Goal: Task Accomplishment & Management: Use online tool/utility

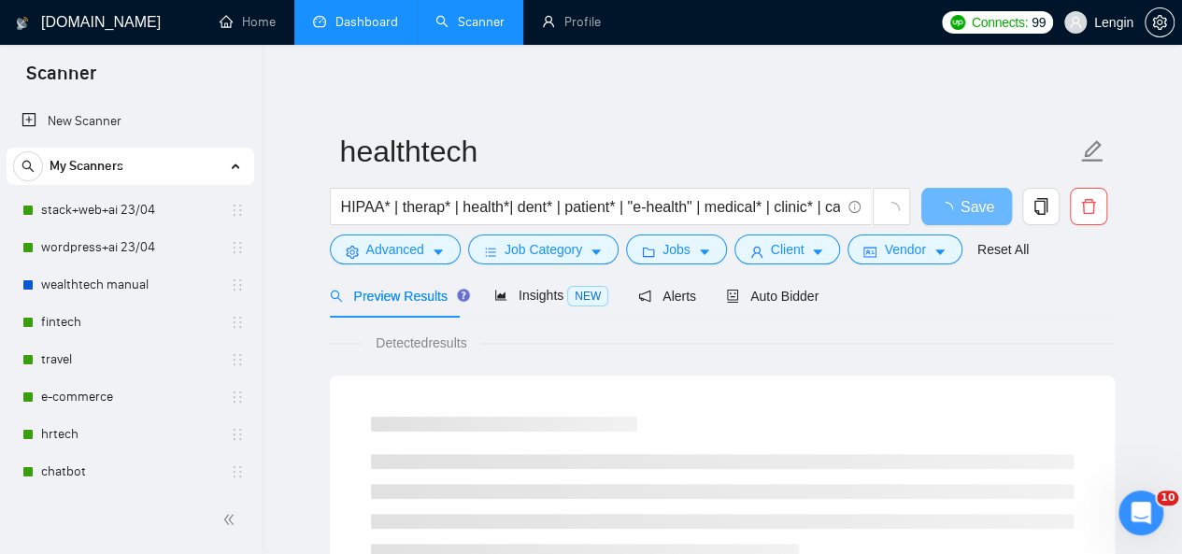
click at [391, 27] on link "Dashboard" at bounding box center [355, 22] width 85 height 16
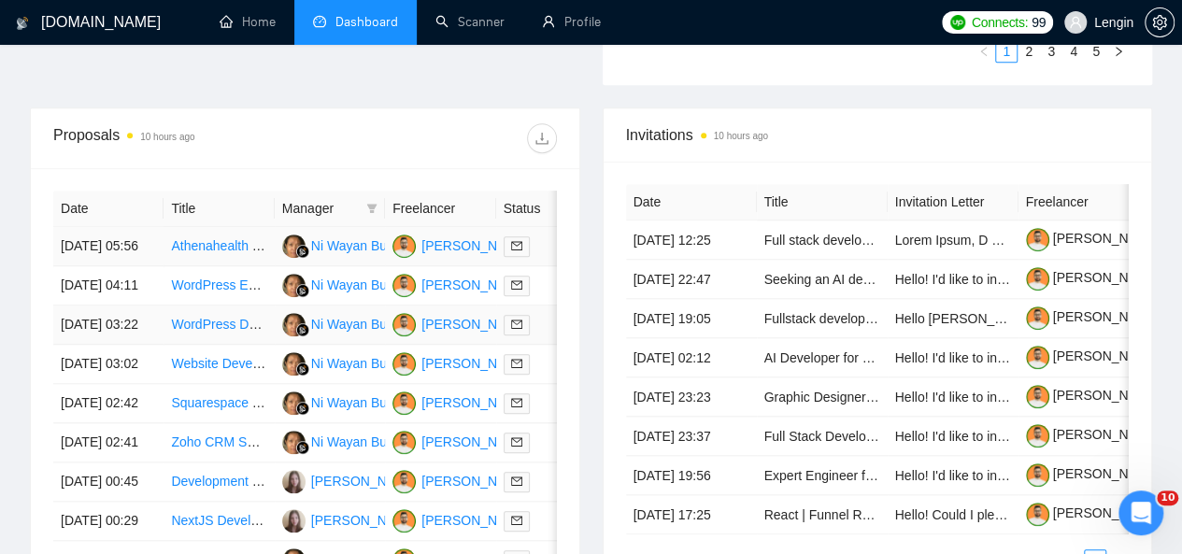
scroll to position [686, 0]
click at [234, 241] on td "Athenahealth atheneOne API Specialist Needed" at bounding box center [218, 245] width 110 height 39
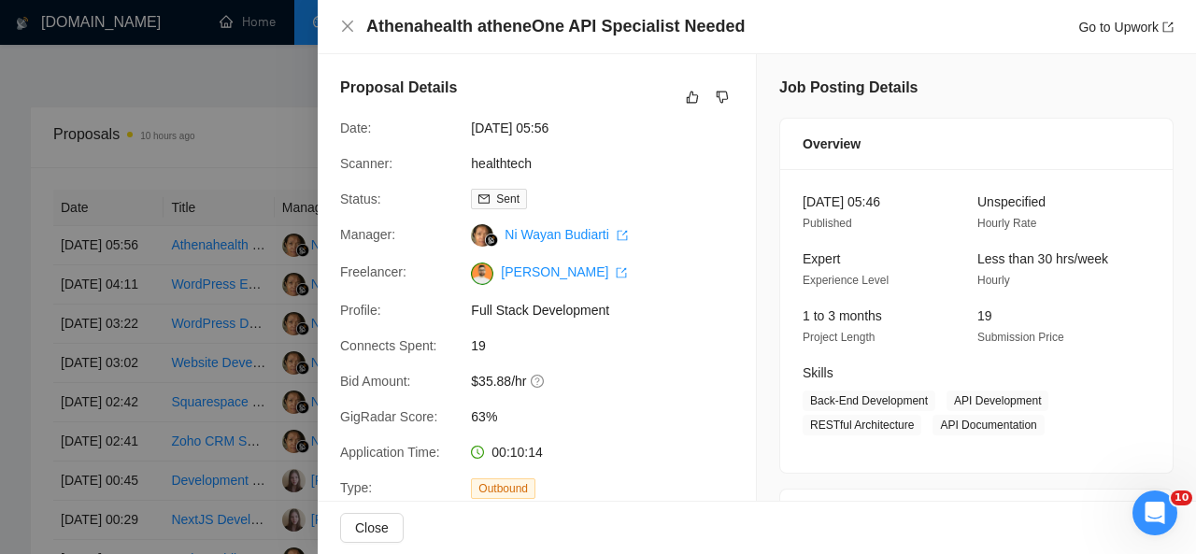
click at [339, 21] on div "Athenahealth atheneOne API Specialist Needed Go to Upwork" at bounding box center [757, 27] width 878 height 54
click at [350, 24] on icon "close" at bounding box center [347, 26] width 11 height 11
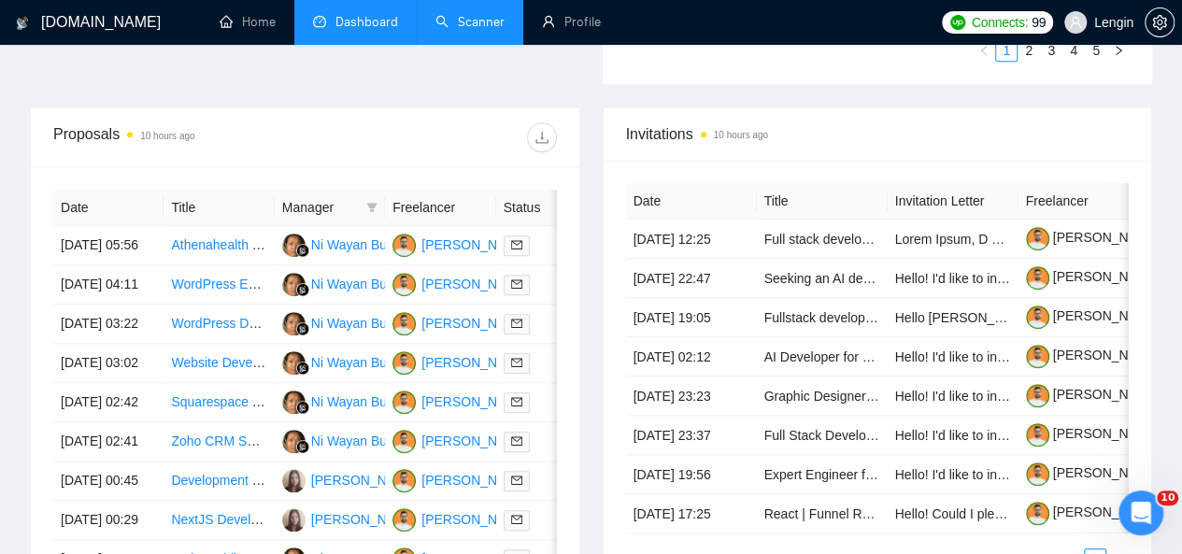
click at [475, 27] on link "Scanner" at bounding box center [469, 22] width 69 height 16
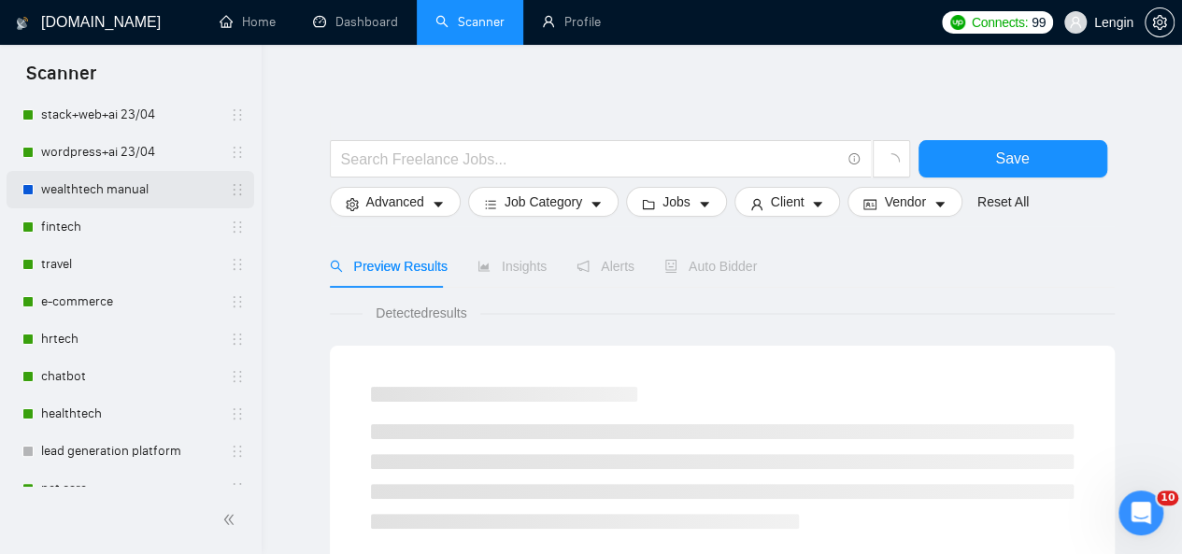
scroll to position [96, 0]
click at [67, 219] on link "fintech" at bounding box center [130, 225] width 178 height 37
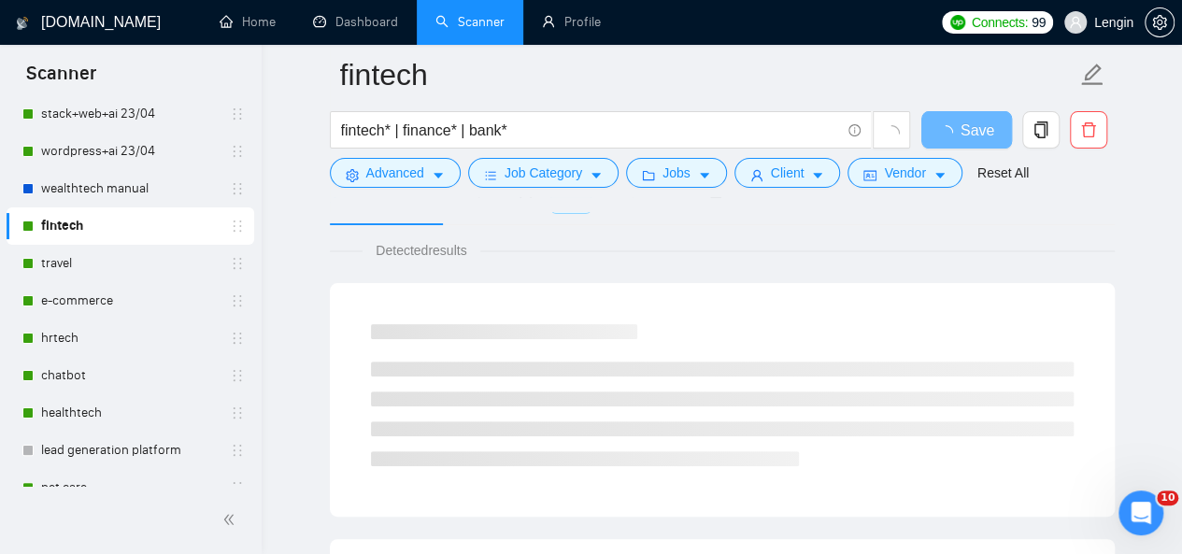
scroll to position [103, 0]
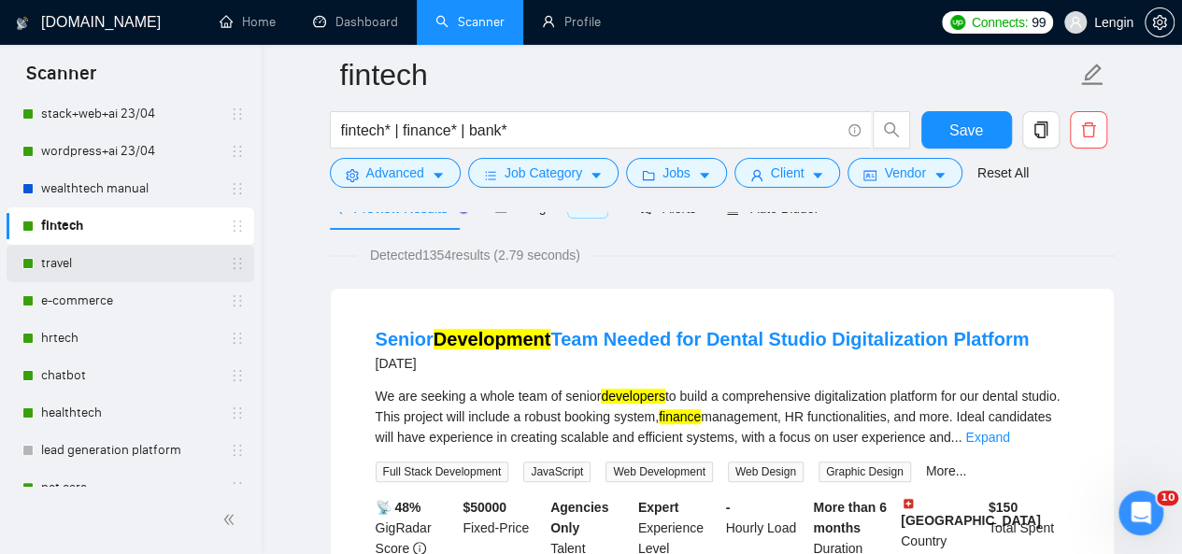
click at [155, 263] on link "travel" at bounding box center [130, 263] width 178 height 37
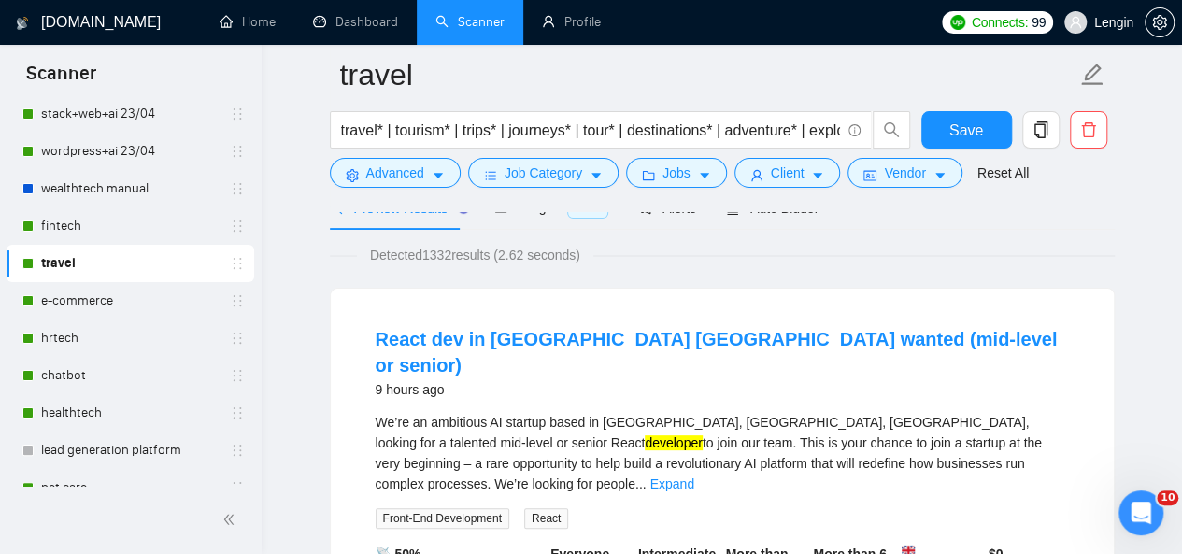
scroll to position [221, 0]
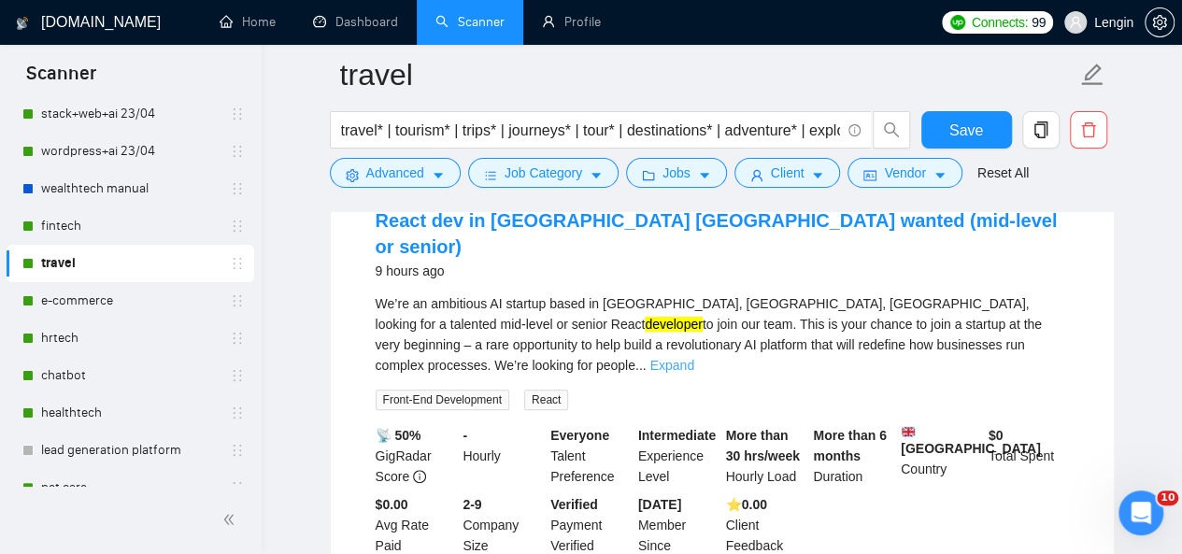
click at [694, 358] on link "Expand" at bounding box center [672, 365] width 44 height 15
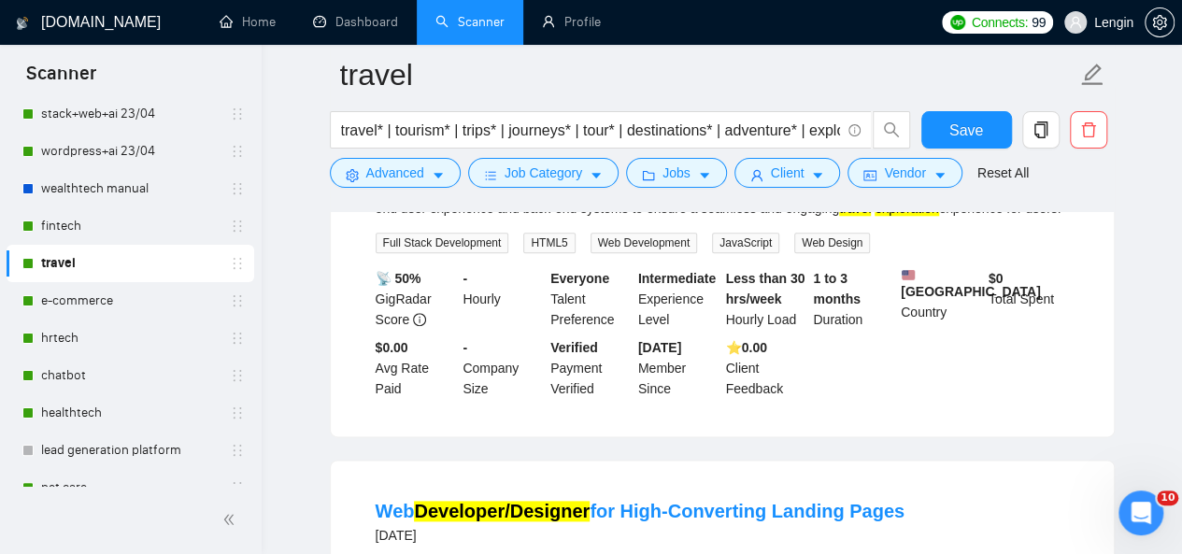
scroll to position [905, 0]
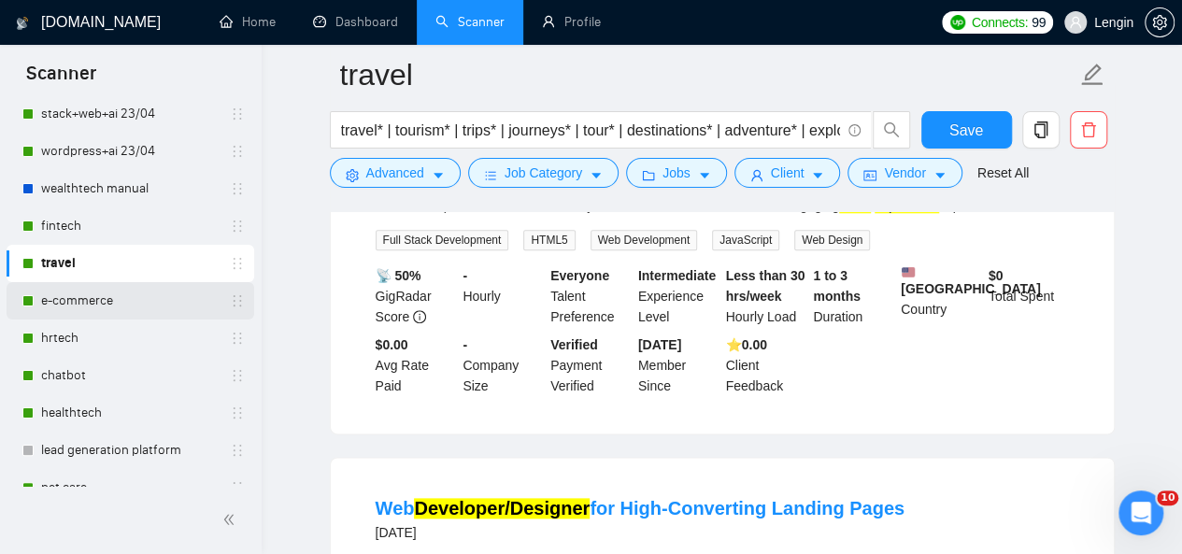
click at [143, 302] on link "e-commerce" at bounding box center [130, 300] width 178 height 37
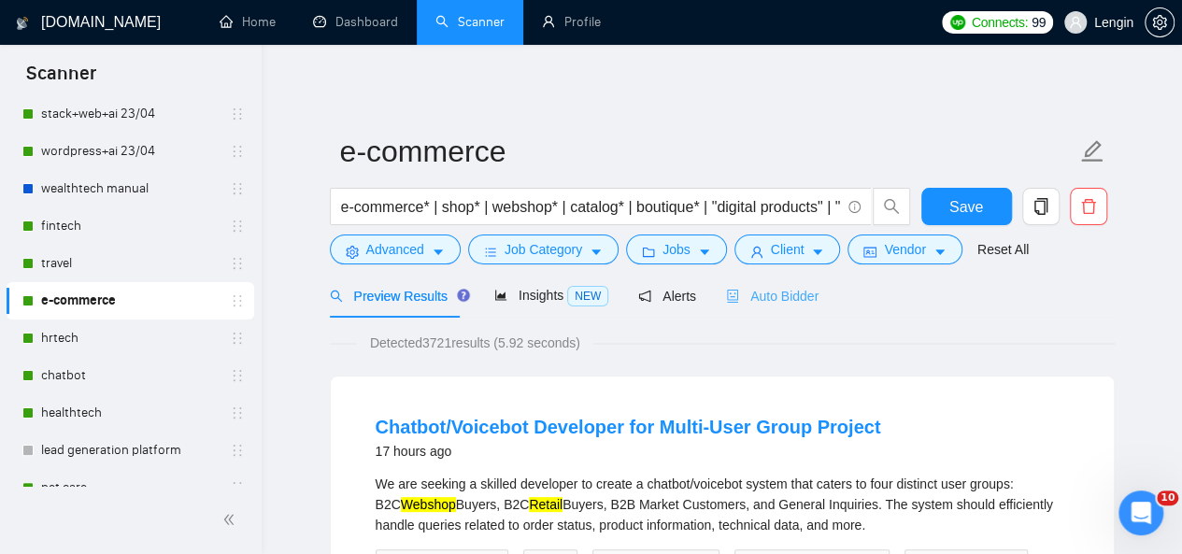
click at [775, 314] on div "Auto Bidder" at bounding box center [772, 296] width 92 height 44
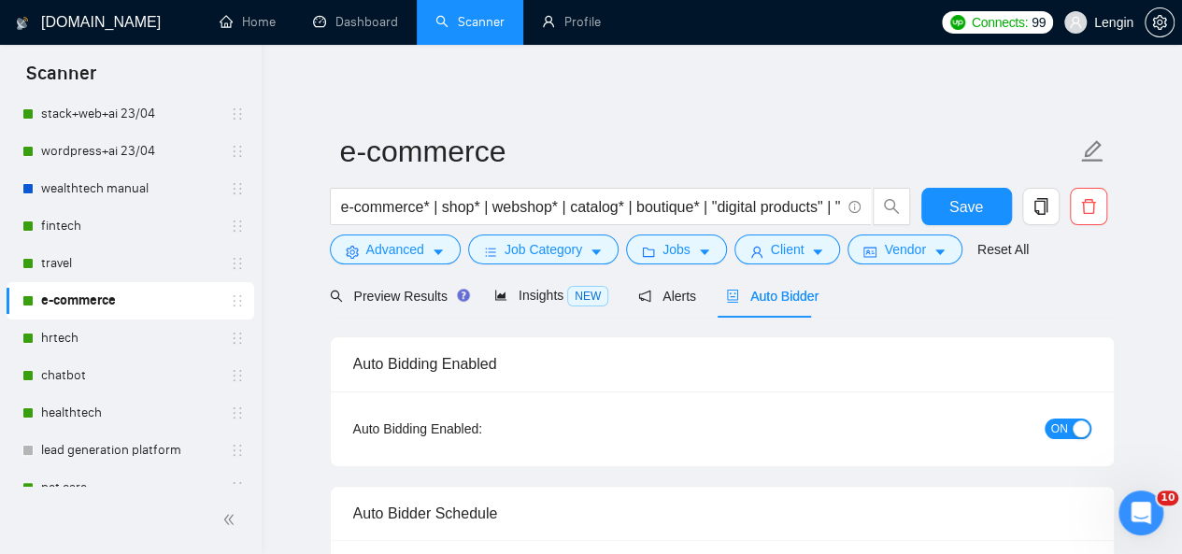
radio input "false"
radio input "true"
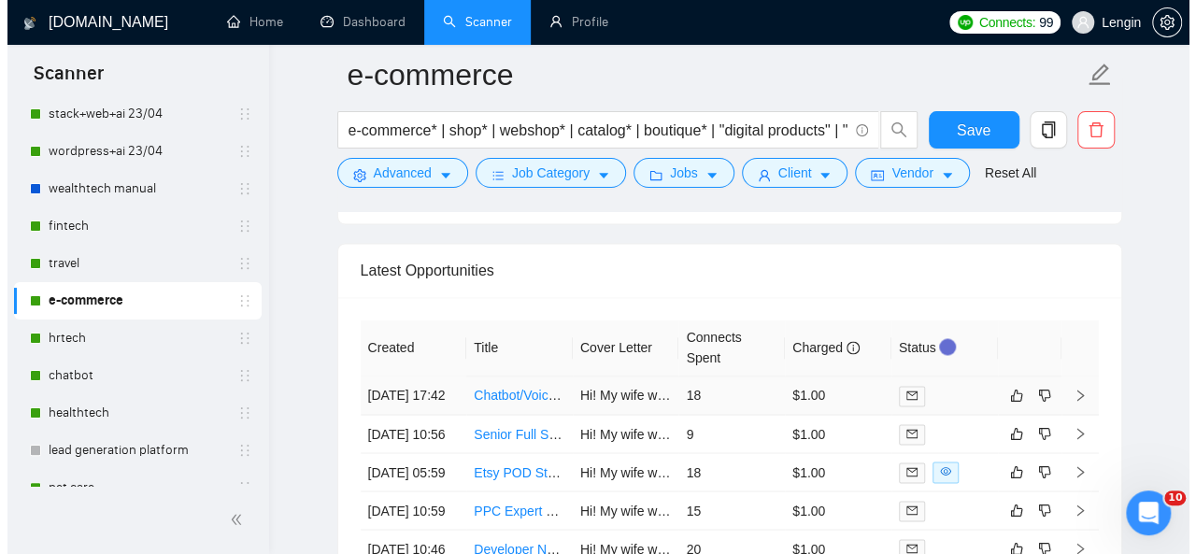
scroll to position [4885, 0]
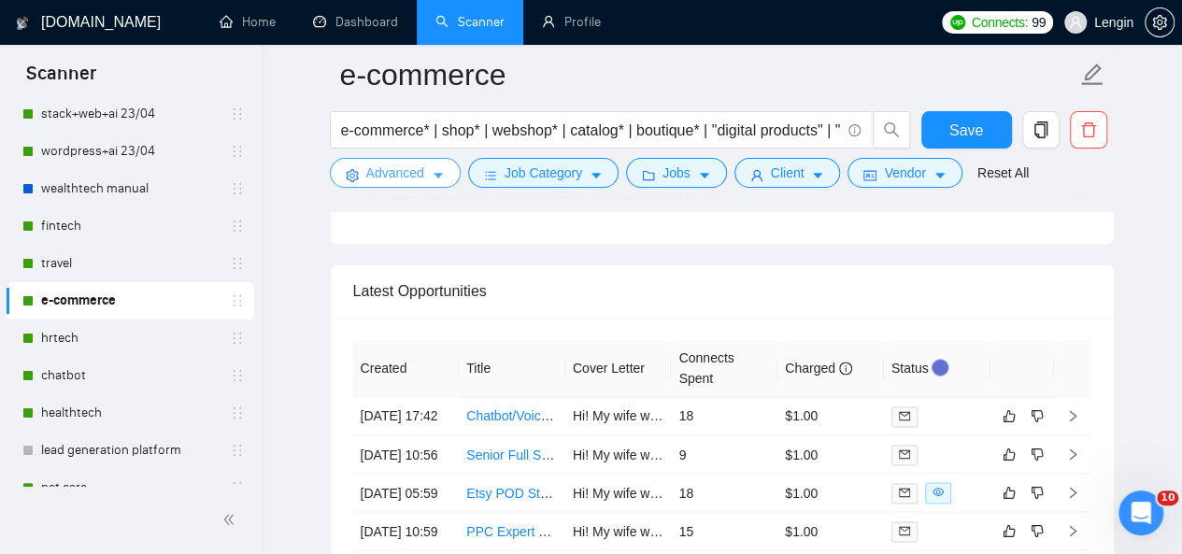
click at [423, 163] on button "Advanced" at bounding box center [395, 173] width 131 height 30
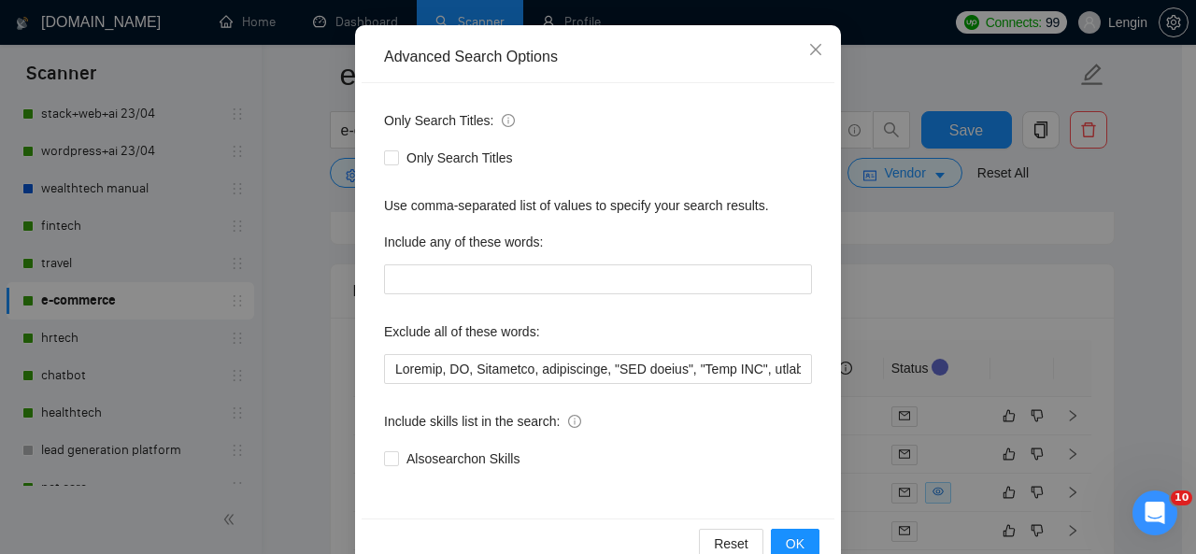
scroll to position [181, 0]
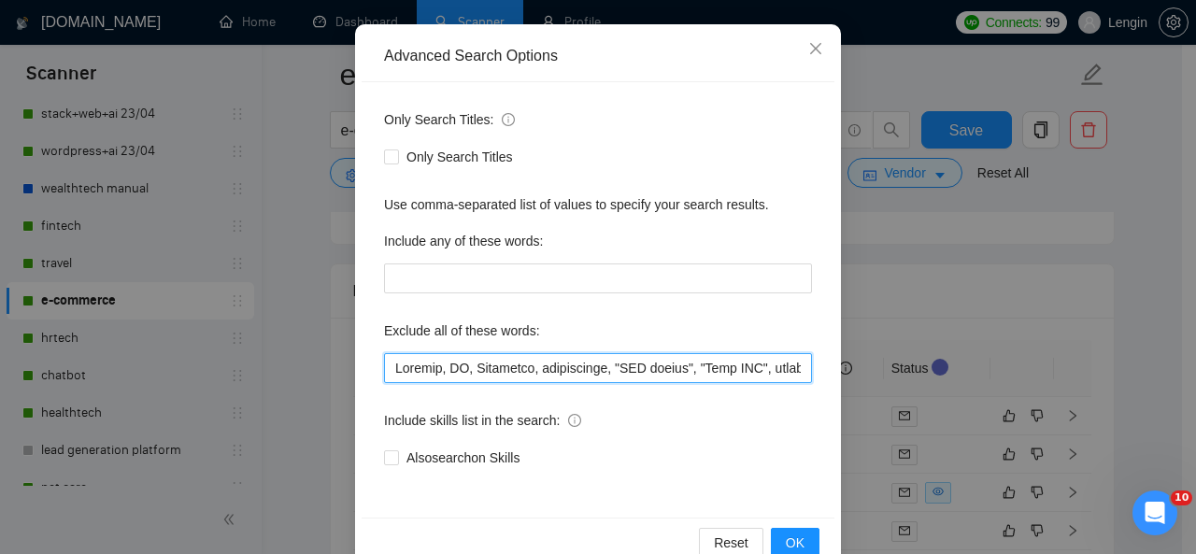
click at [386, 375] on input "text" at bounding box center [598, 368] width 428 height 30
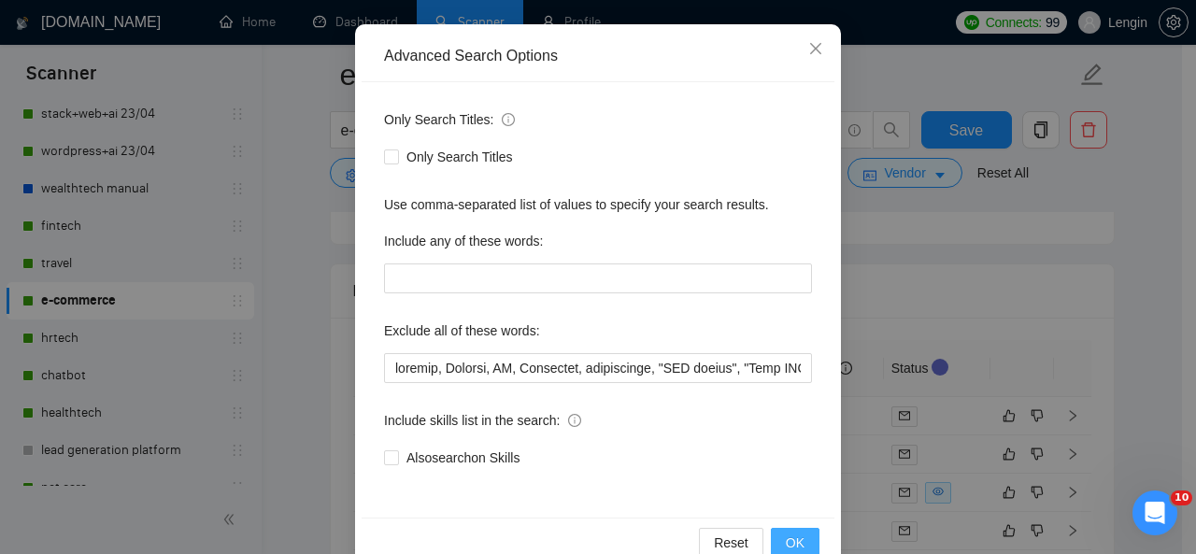
click at [778, 528] on button "OK" at bounding box center [795, 543] width 49 height 30
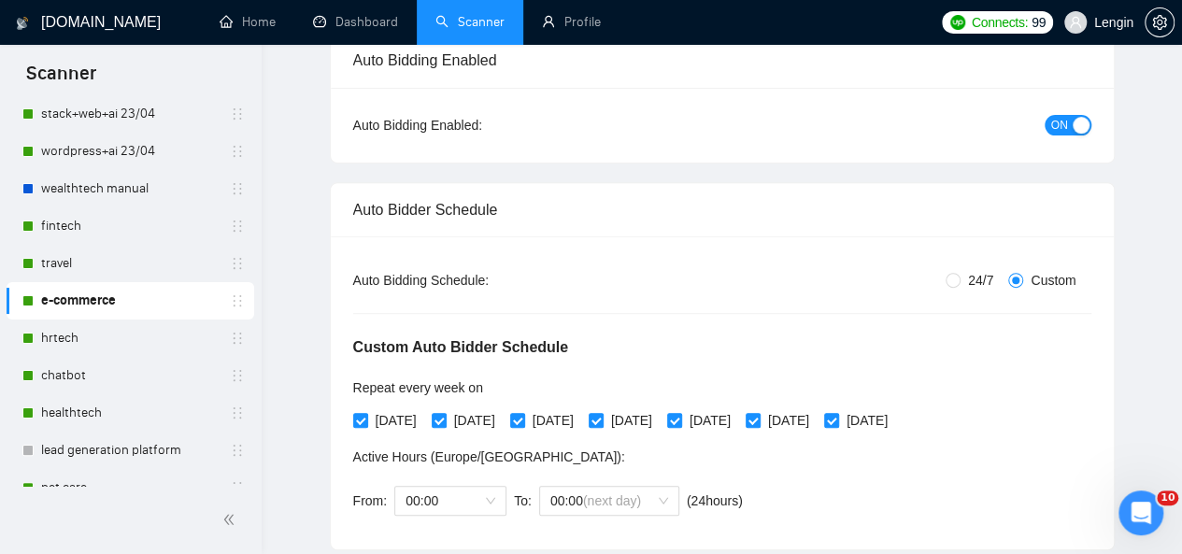
scroll to position [0, 0]
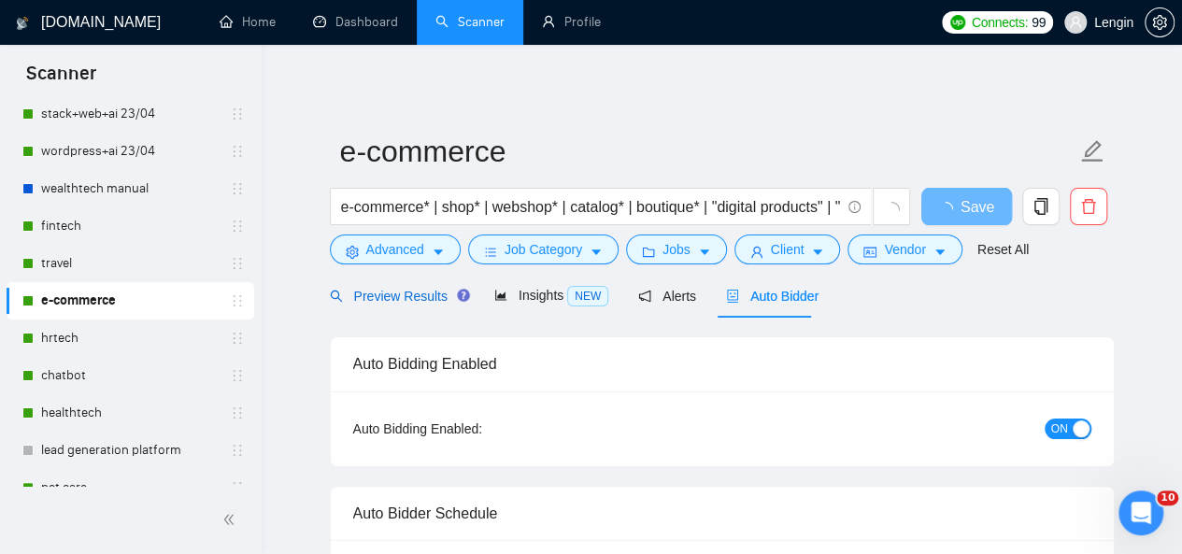
click at [387, 294] on span "Preview Results" at bounding box center [397, 296] width 135 height 15
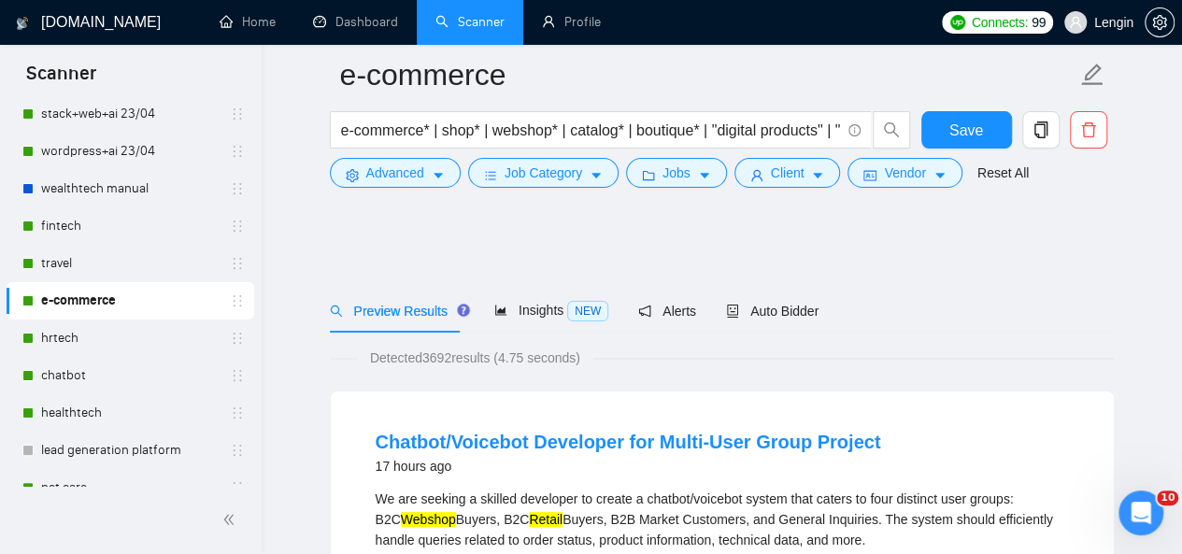
scroll to position [180, 0]
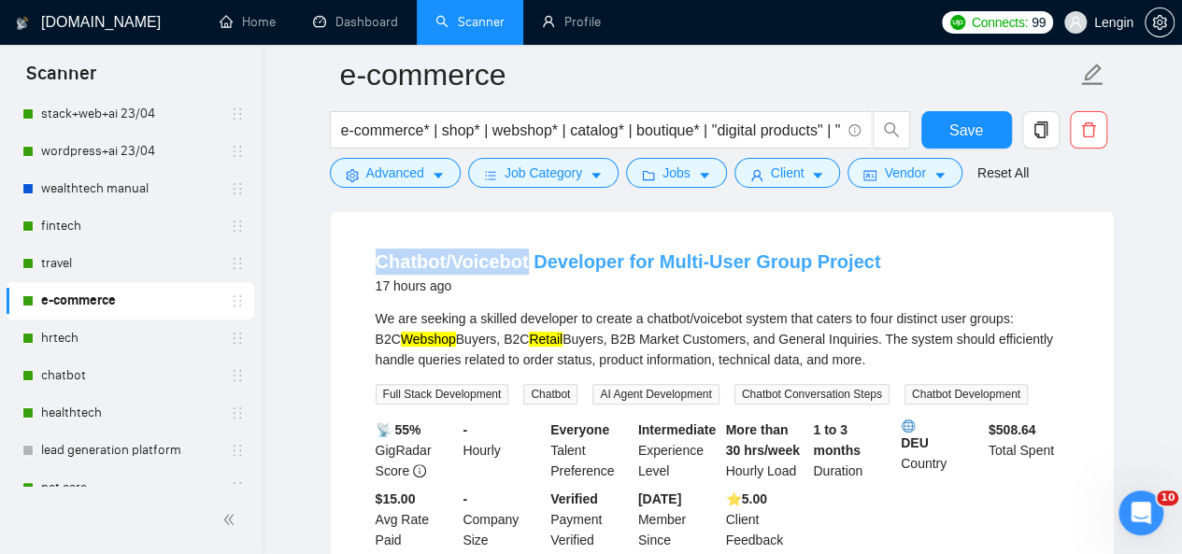
drag, startPoint x: 348, startPoint y: 265, endPoint x: 523, endPoint y: 264, distance: 175.6
click at [523, 264] on div "Chatbot/Voicebot Developer for Multi-User Group Project 17 hours ago We are see…" at bounding box center [722, 399] width 783 height 377
copy link "Chatbot/Voicebot"
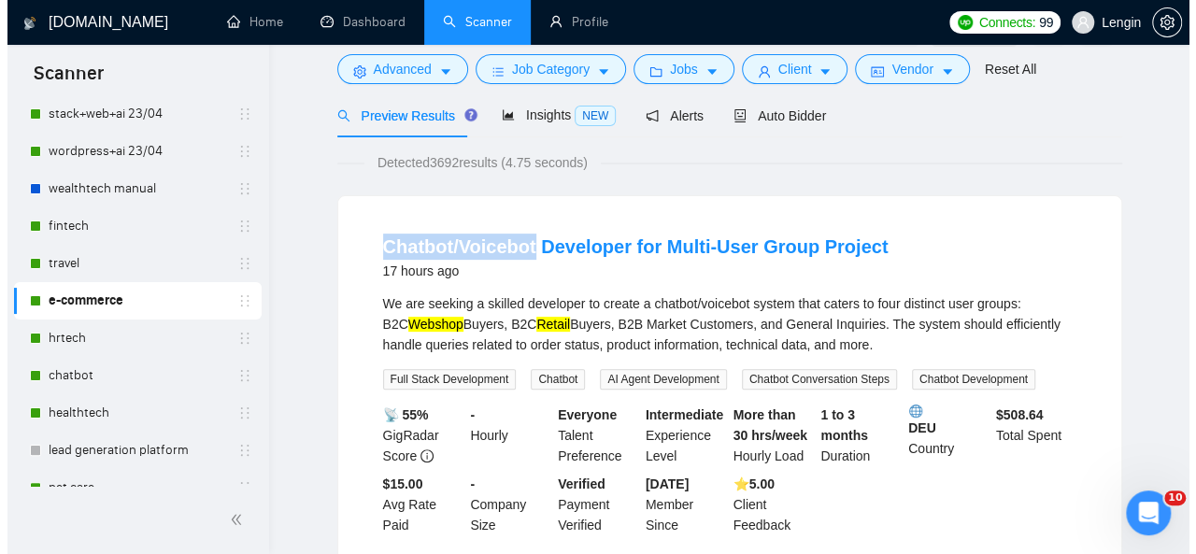
scroll to position [0, 0]
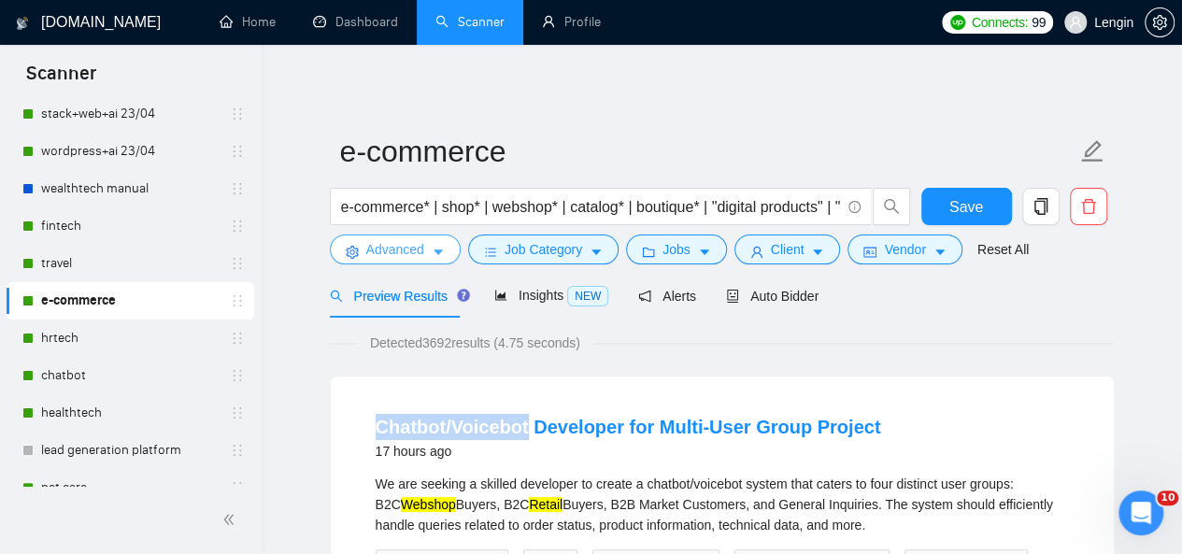
click at [421, 251] on span "Advanced" at bounding box center [395, 249] width 58 height 21
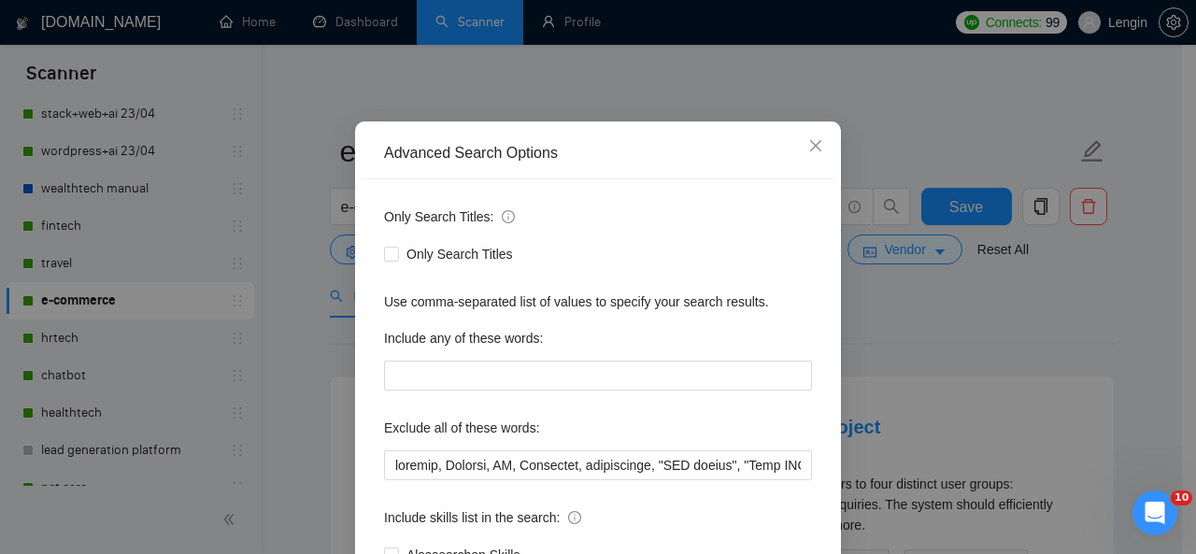
scroll to position [85, 0]
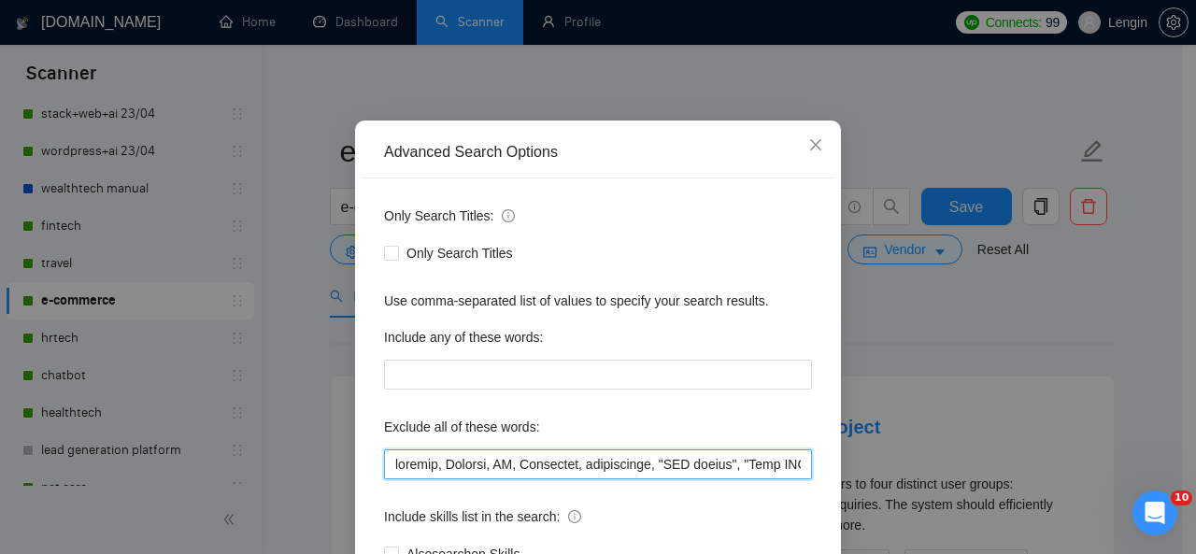
click at [384, 458] on input "text" at bounding box center [598, 464] width 428 height 30
paste input "Chatbot/Voicebot"
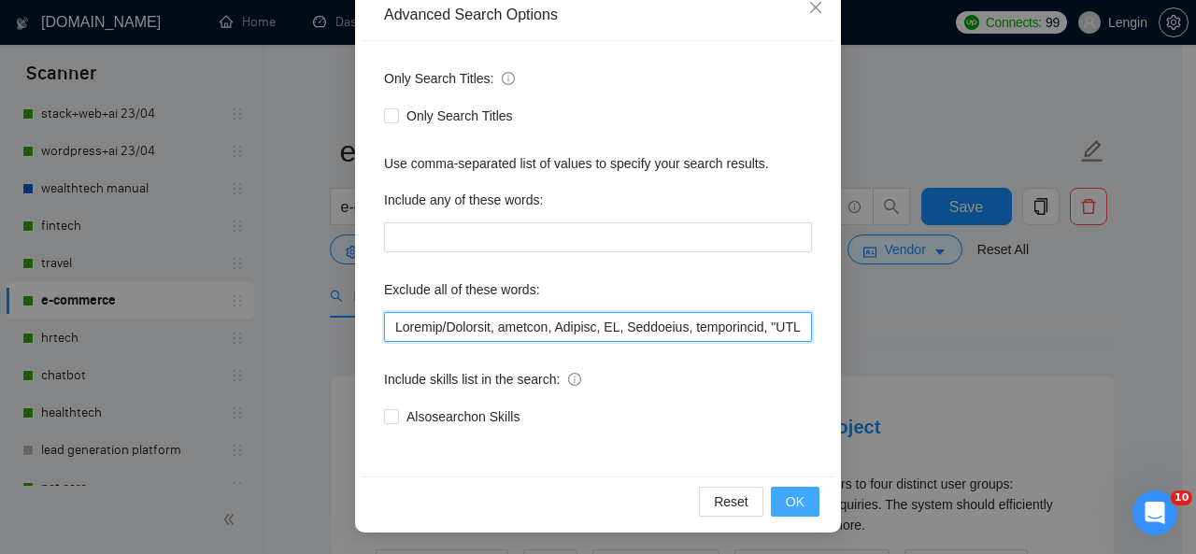
type input "Loremip/Dolorsit, ametcon, Adipisc, EL, Seddoeius, temporincid, "UTL etdolo", "…"
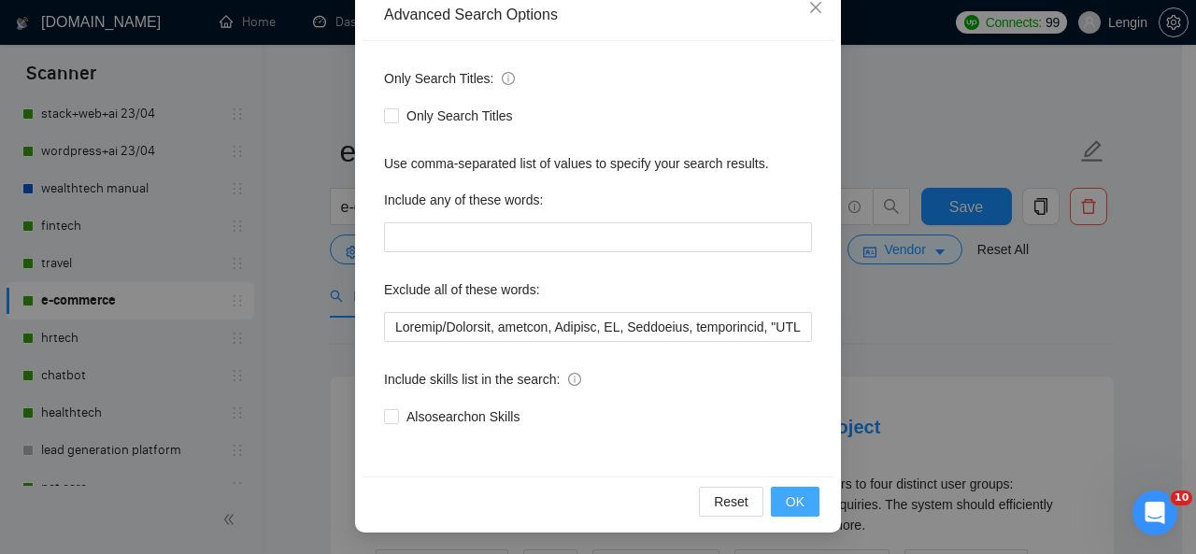
click at [786, 494] on span "OK" at bounding box center [795, 501] width 19 height 21
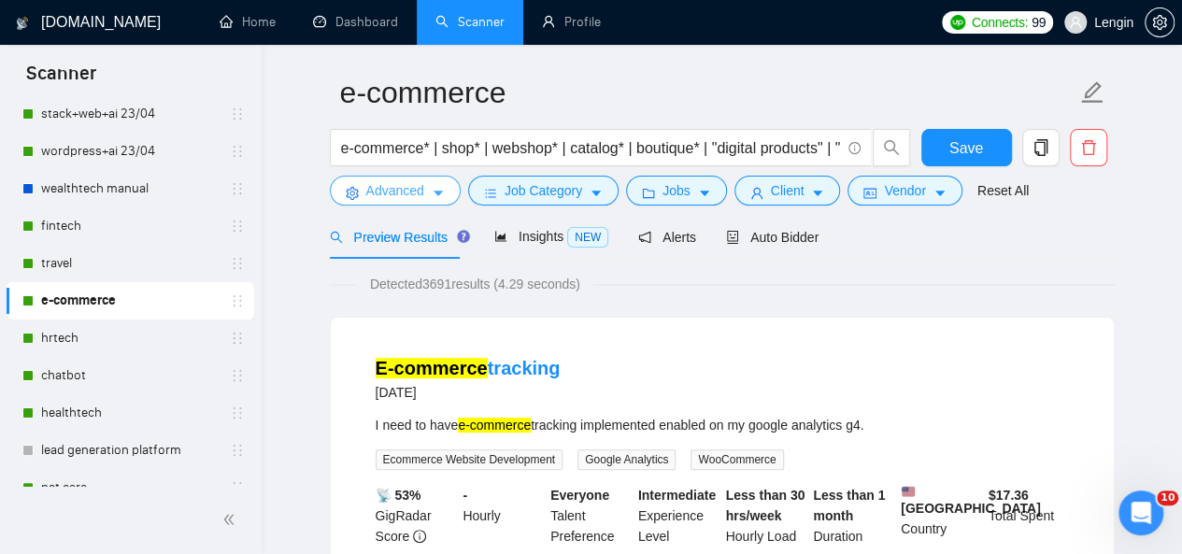
scroll to position [0, 0]
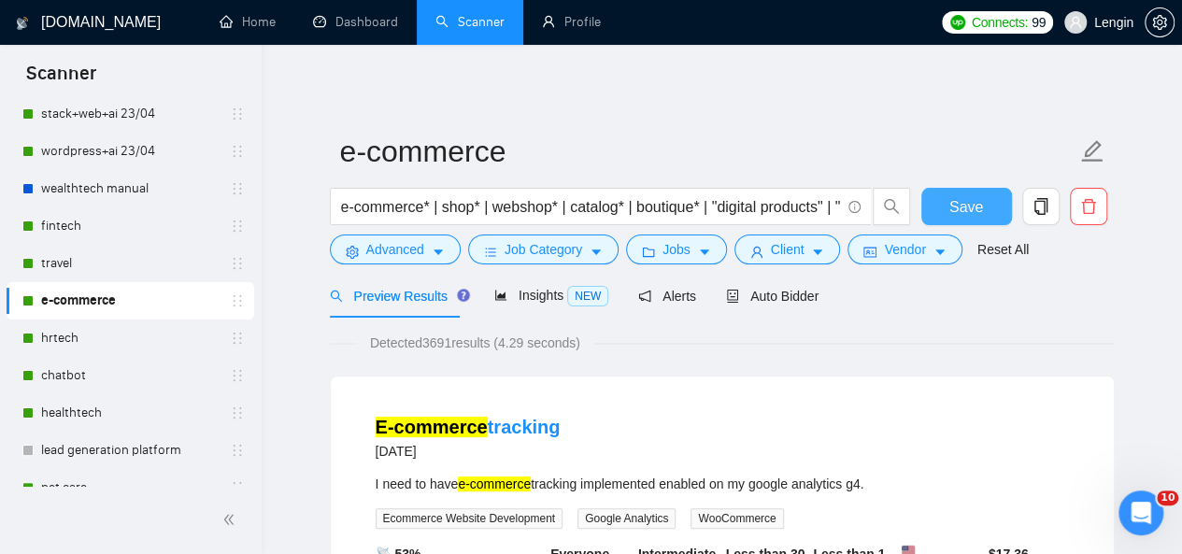
click at [985, 195] on button "Save" at bounding box center [966, 206] width 91 height 37
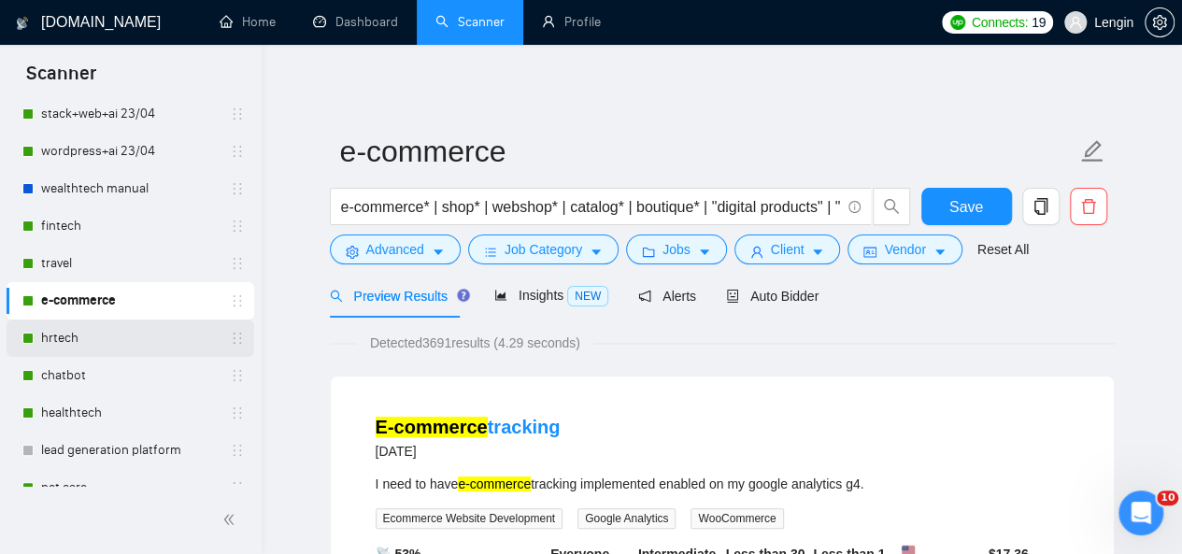
click at [132, 347] on link "hrtech" at bounding box center [130, 338] width 178 height 37
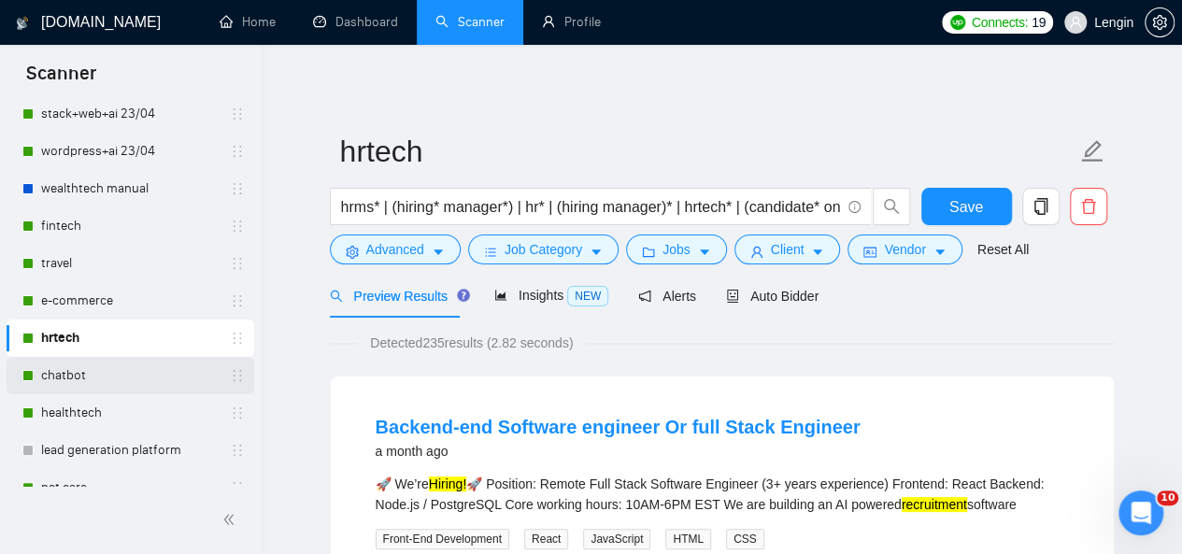
click at [136, 386] on link "chatbot" at bounding box center [130, 375] width 178 height 37
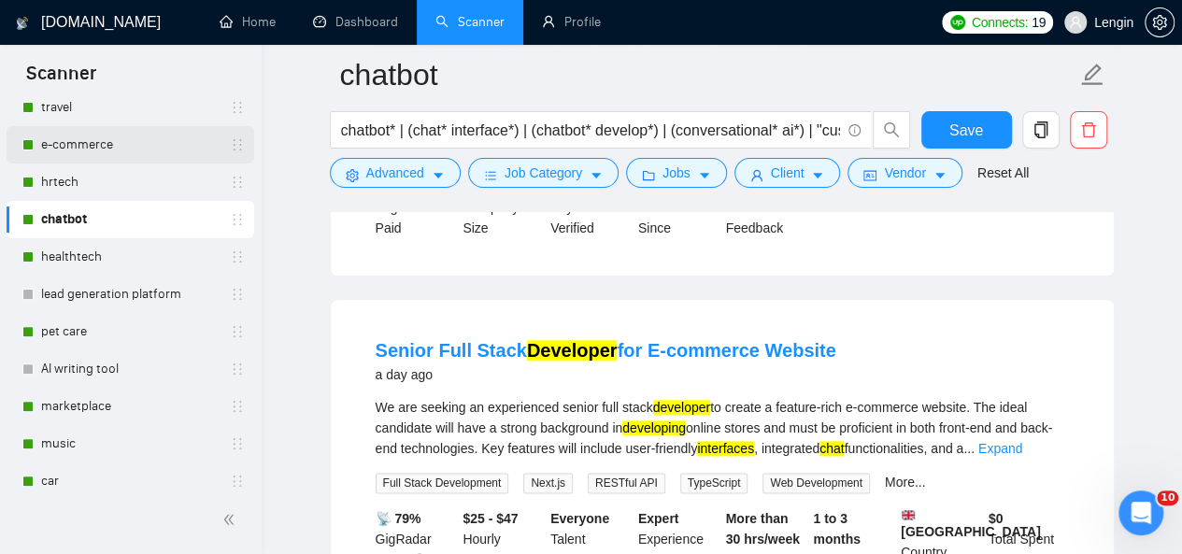
scroll to position [253, 0]
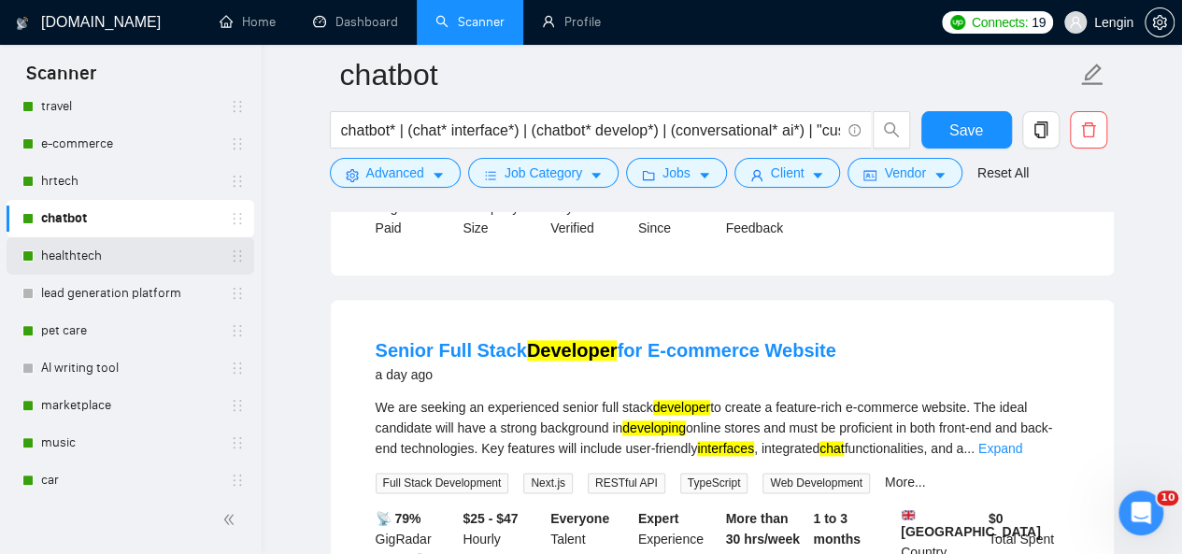
click at [88, 247] on link "healthtech" at bounding box center [130, 255] width 178 height 37
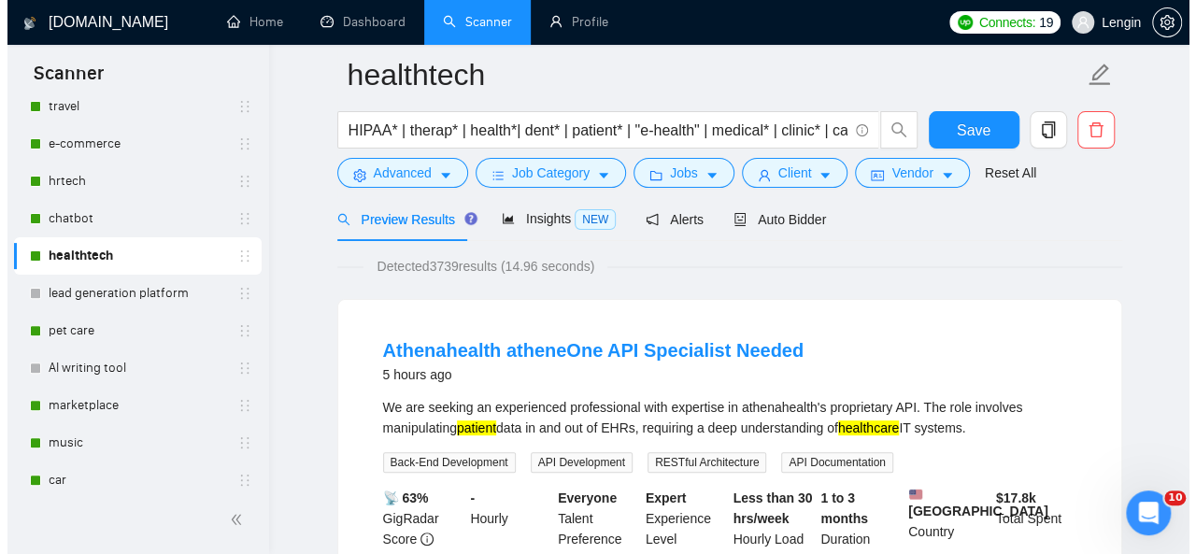
scroll to position [72, 0]
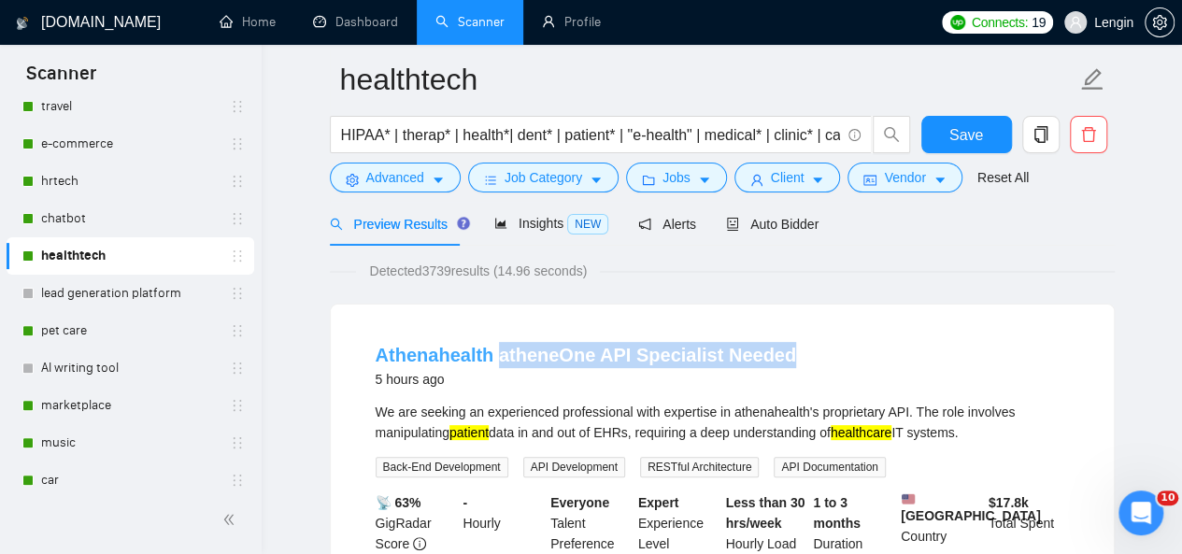
drag, startPoint x: 813, startPoint y: 344, endPoint x: 495, endPoint y: 361, distance: 318.1
click at [495, 361] on div "Athenahealth atheneOne API Specialist Needed 5 hours ago" at bounding box center [722, 366] width 693 height 49
copy link "atheneOne API Specialist Needed"
click at [394, 178] on span "Advanced" at bounding box center [395, 177] width 58 height 21
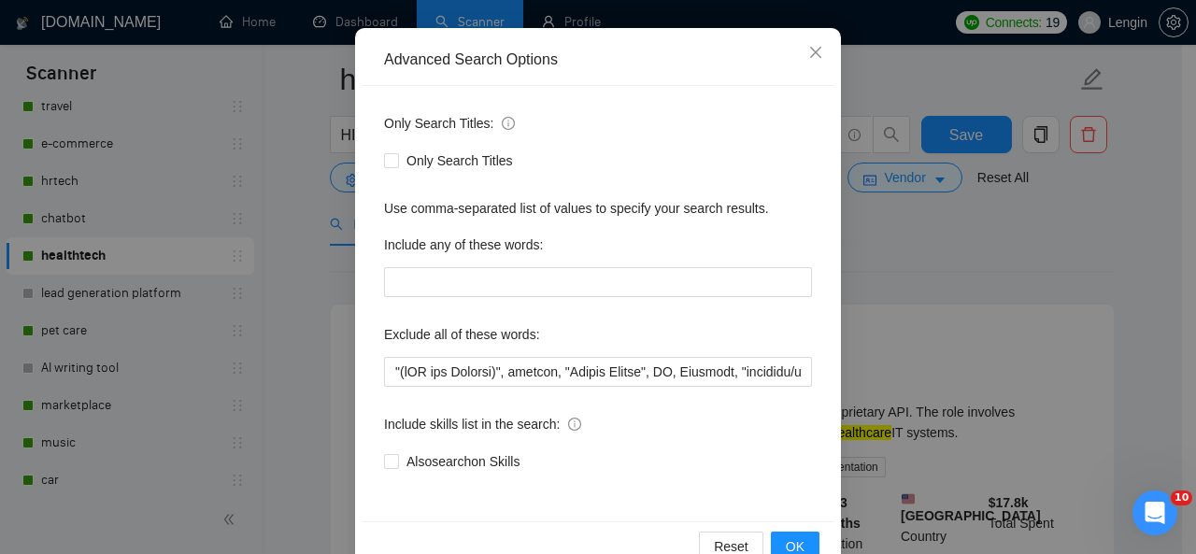
scroll to position [178, 0]
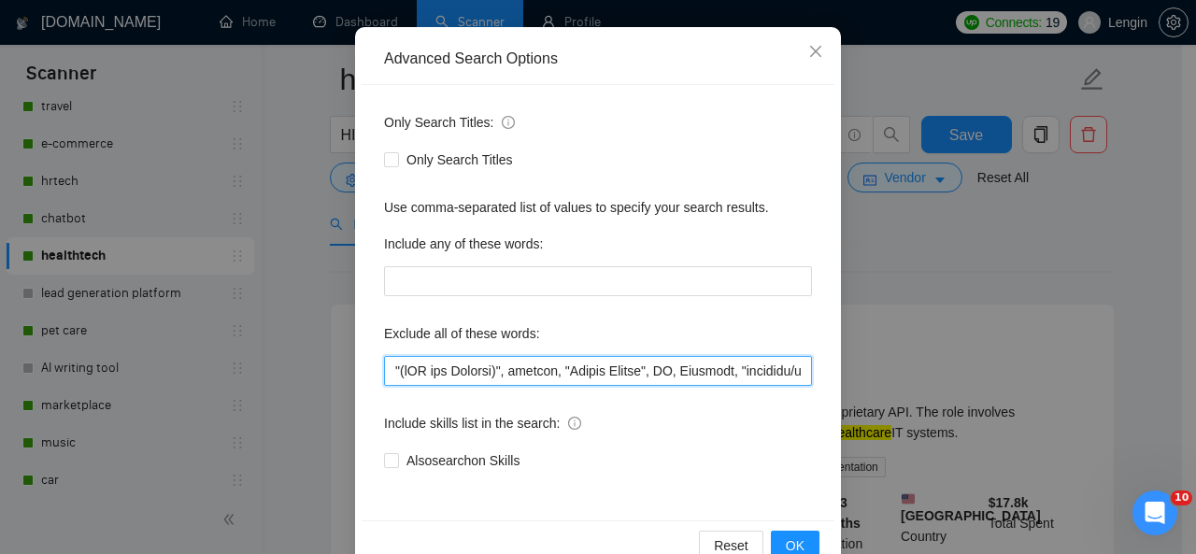
click at [384, 369] on input "text" at bounding box center [598, 371] width 428 height 30
paste input "atheneOne"
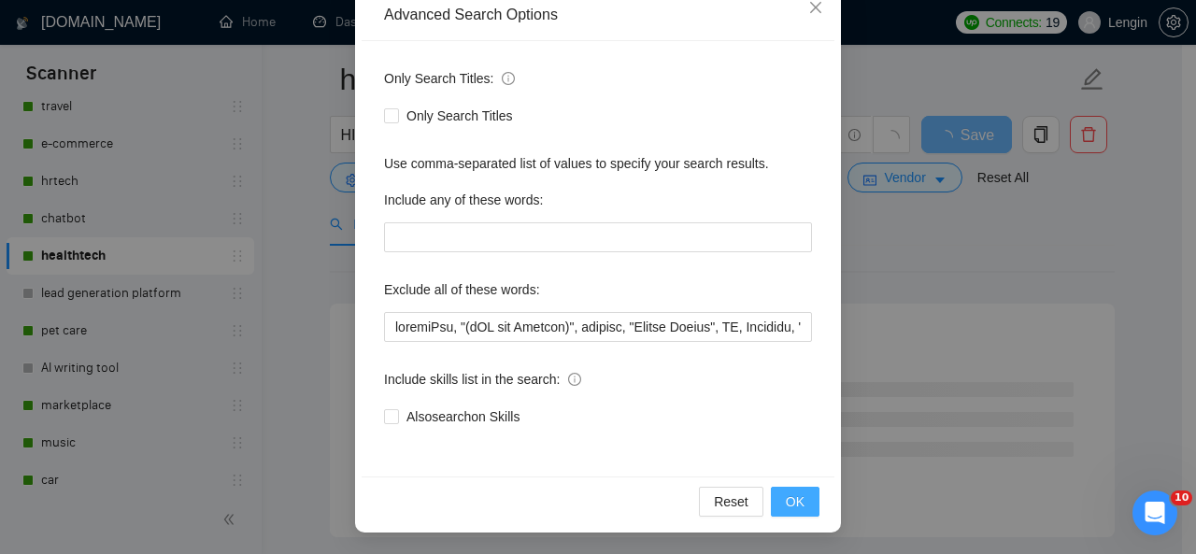
click at [800, 503] on button "OK" at bounding box center [795, 502] width 49 height 30
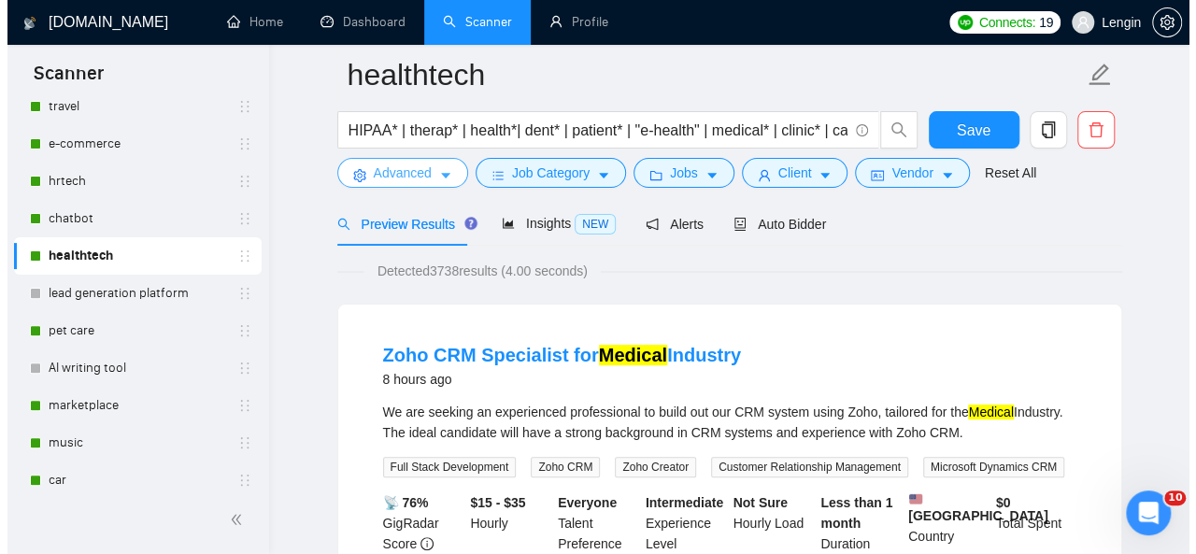
scroll to position [121, 0]
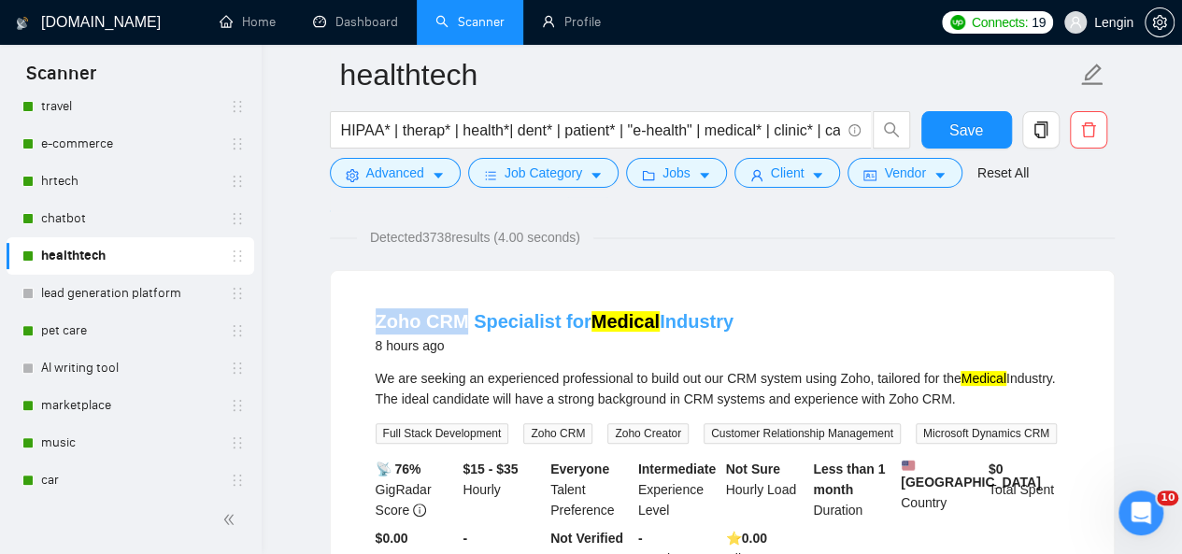
drag, startPoint x: 362, startPoint y: 319, endPoint x: 466, endPoint y: 322, distance: 104.7
click at [466, 322] on li "Zoho CRM Specialist for Medical Industry 8 hours ago We are seeking an experien…" at bounding box center [722, 448] width 738 height 311
copy link "Zoho CRM"
click at [415, 169] on span "Advanced" at bounding box center [395, 173] width 58 height 21
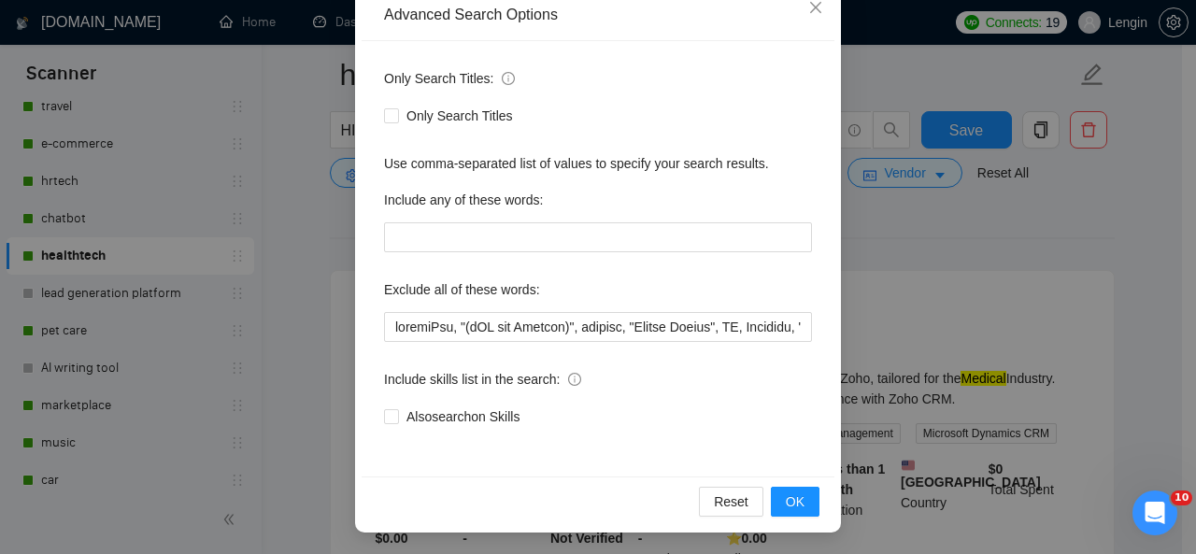
scroll to position [222, 0]
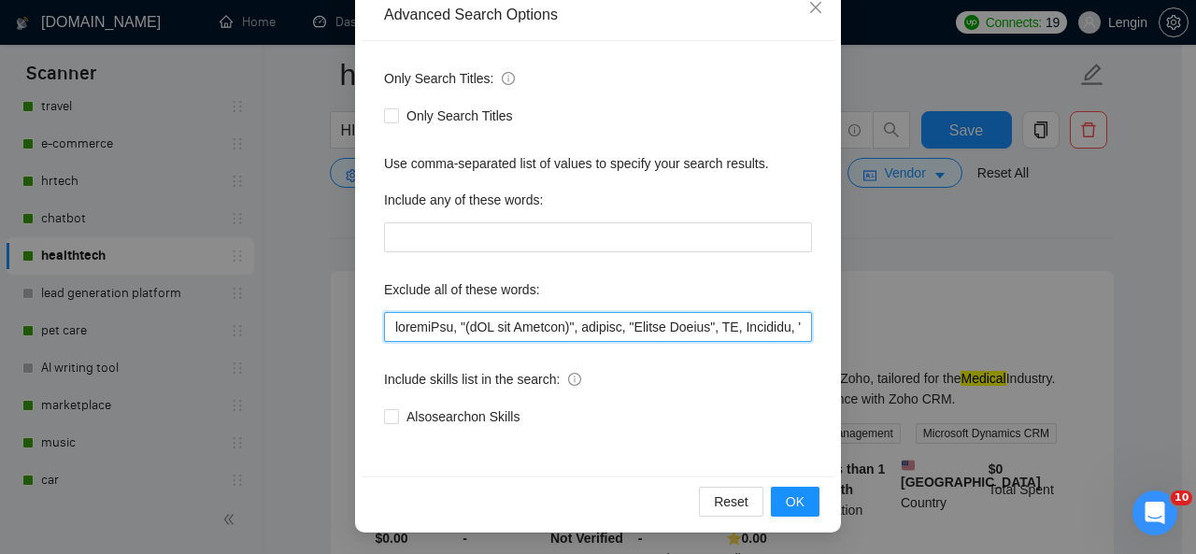
click at [385, 326] on input "text" at bounding box center [598, 327] width 428 height 30
paste input "Zoho CRM"
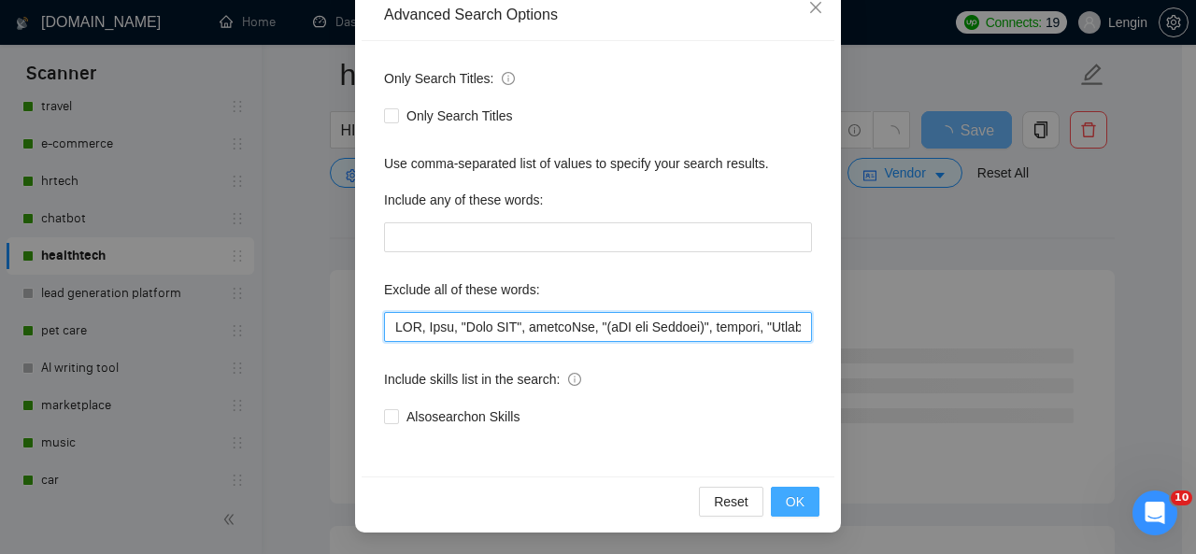
type input "LOR, Ipsu, "Dolo SIT", ametcoNse, "(aDI eli Seddoei)", tempori, "Utlabo Etdolo"…"
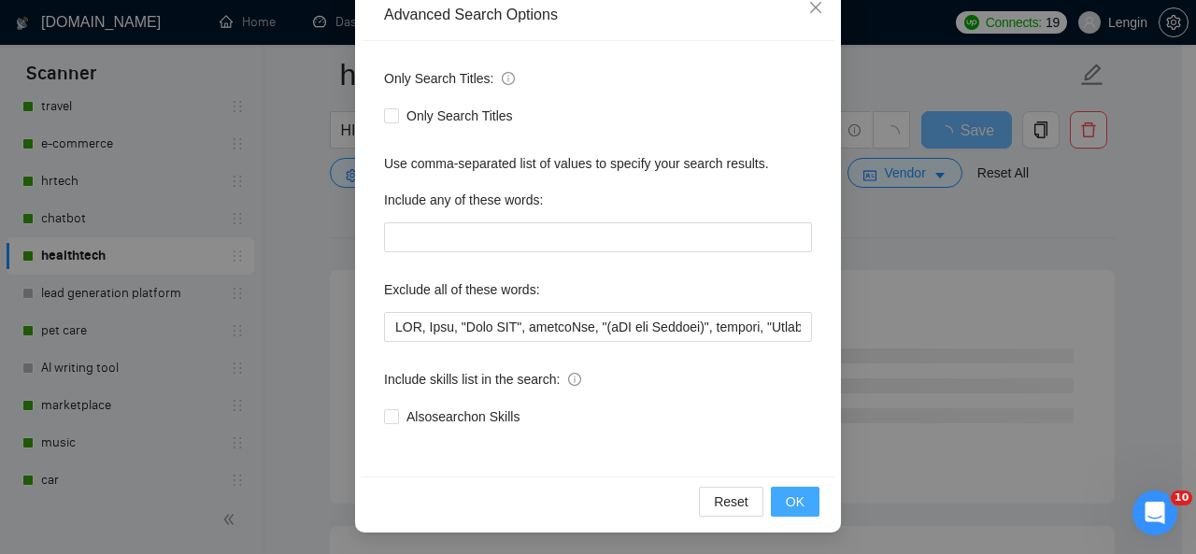
click at [786, 502] on span "OK" at bounding box center [795, 501] width 19 height 21
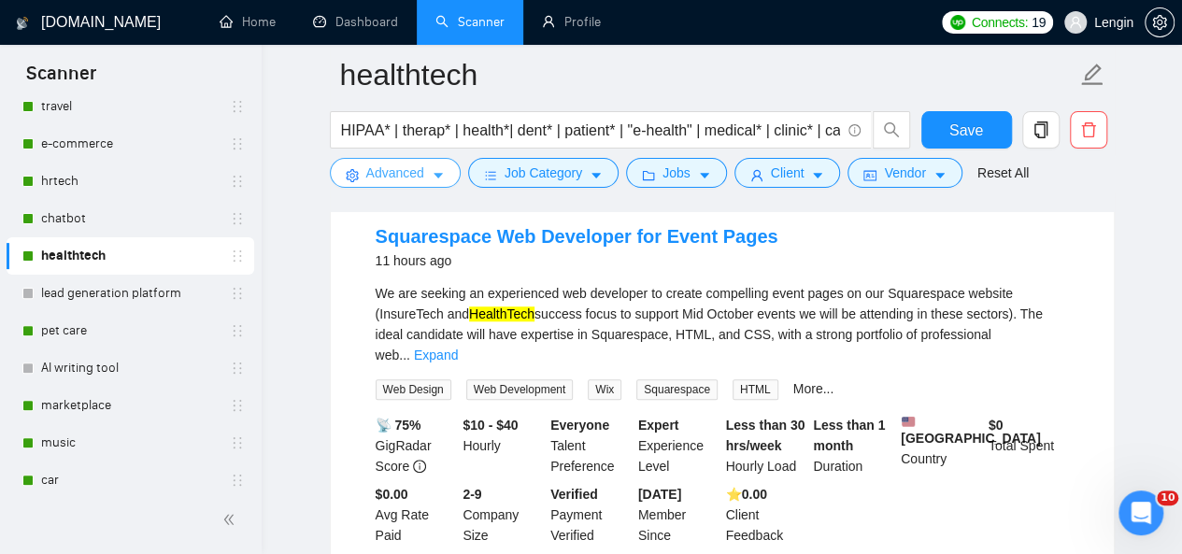
scroll to position [607, 0]
click at [458, 347] on link "Expand" at bounding box center [436, 354] width 44 height 15
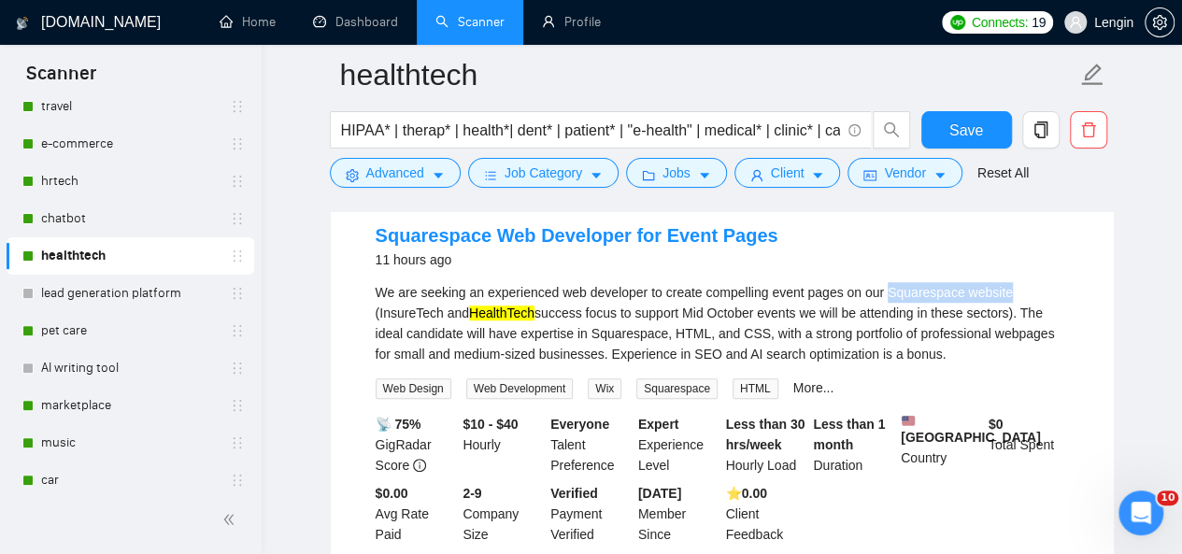
drag, startPoint x: 885, startPoint y: 302, endPoint x: 1002, endPoint y: 301, distance: 117.7
click at [1002, 301] on div "We are seeking an experienced web developer to create compelling event pages on…" at bounding box center [722, 323] width 693 height 82
copy div "Squarespace website"
